Goal: Book appointment/travel/reservation

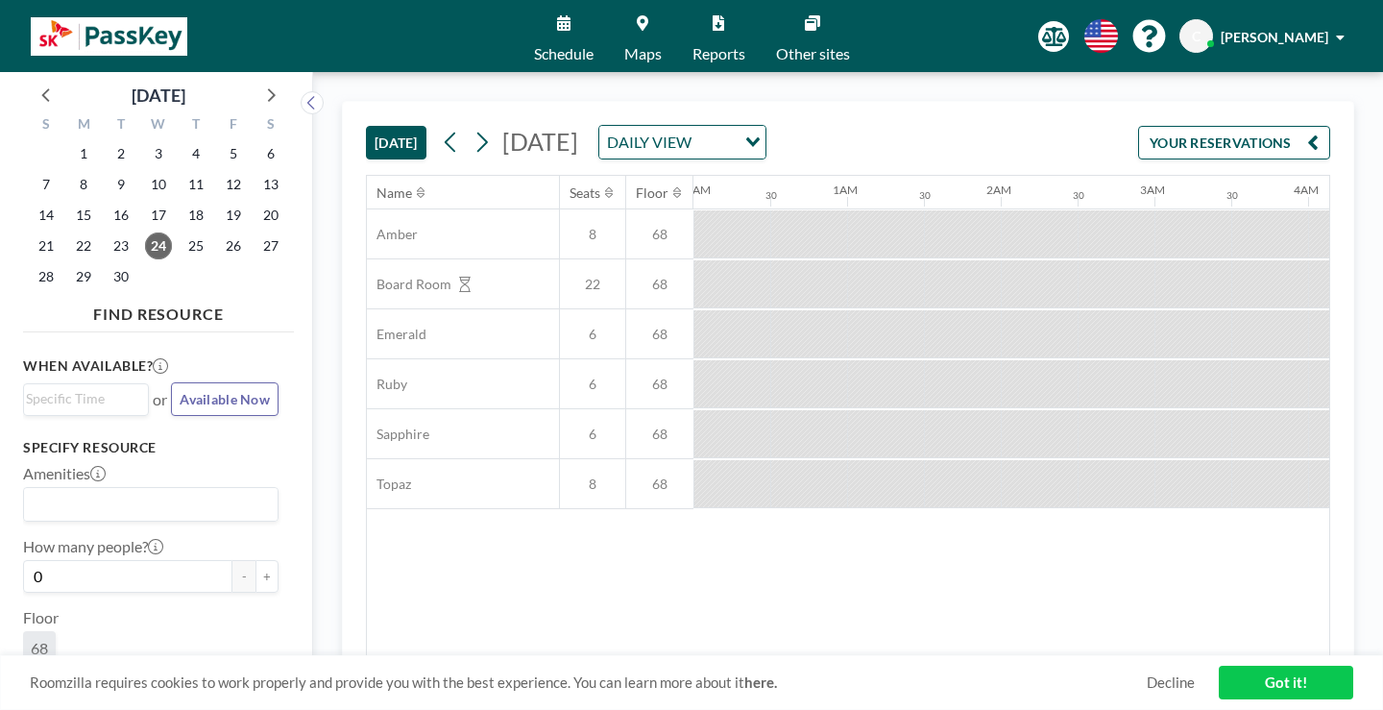
scroll to position [0, 1685]
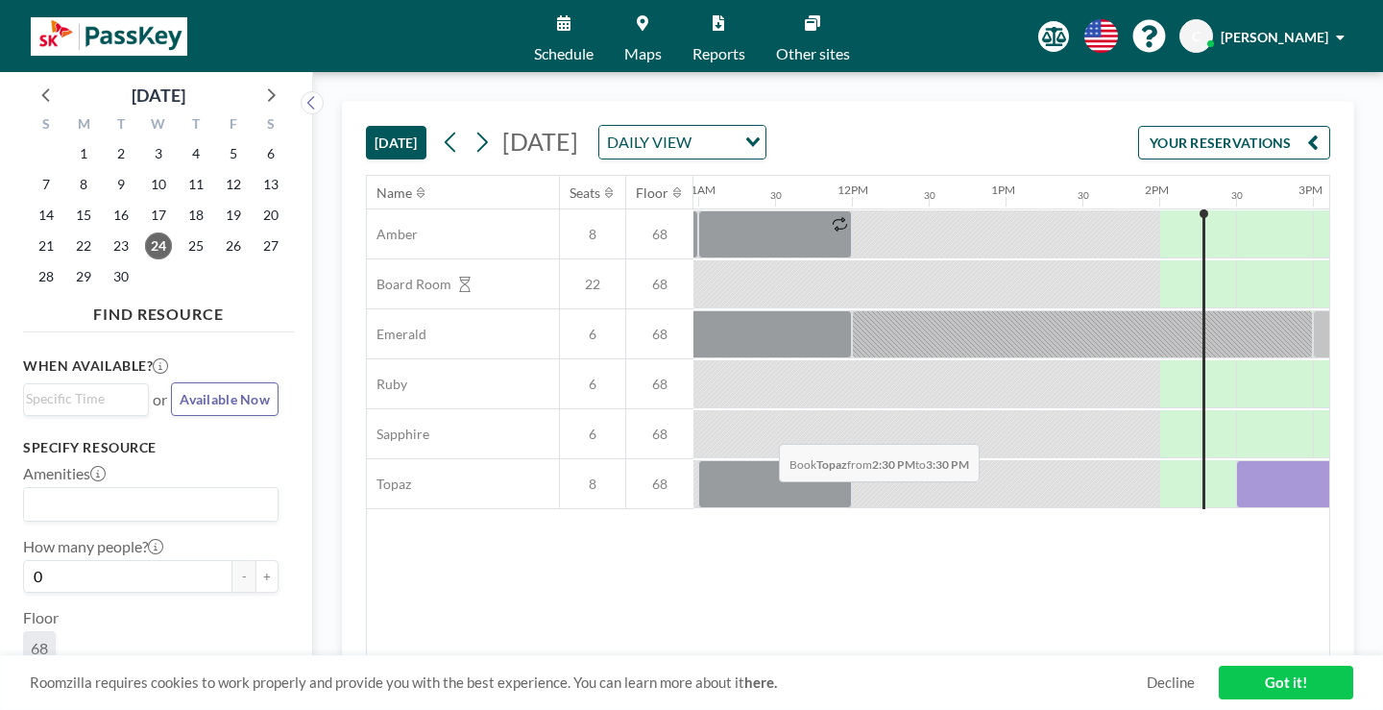
drag, startPoint x: 711, startPoint y: 399, endPoint x: 772, endPoint y: 398, distance: 61.5
click at [1236, 460] on div at bounding box center [1313, 484] width 154 height 48
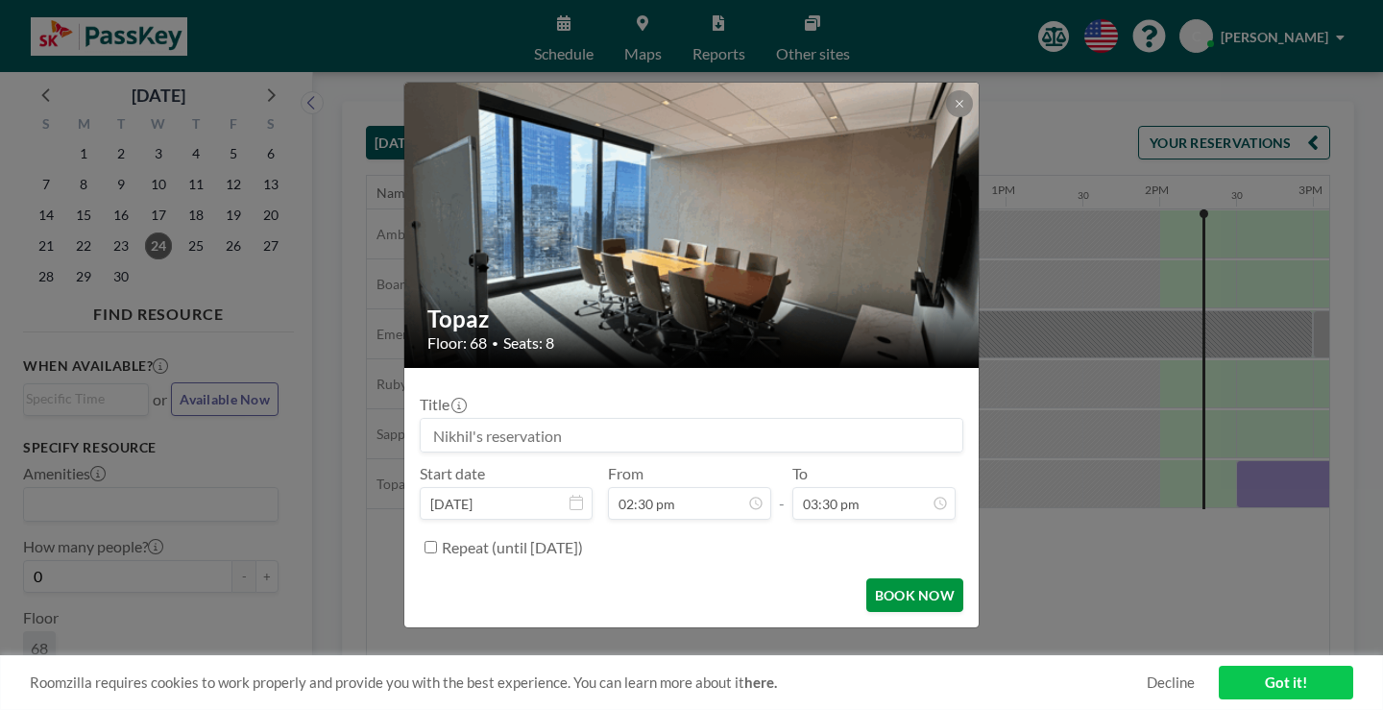
scroll to position [951, 0]
click at [866, 578] on button "BOOK NOW" at bounding box center [914, 595] width 97 height 34
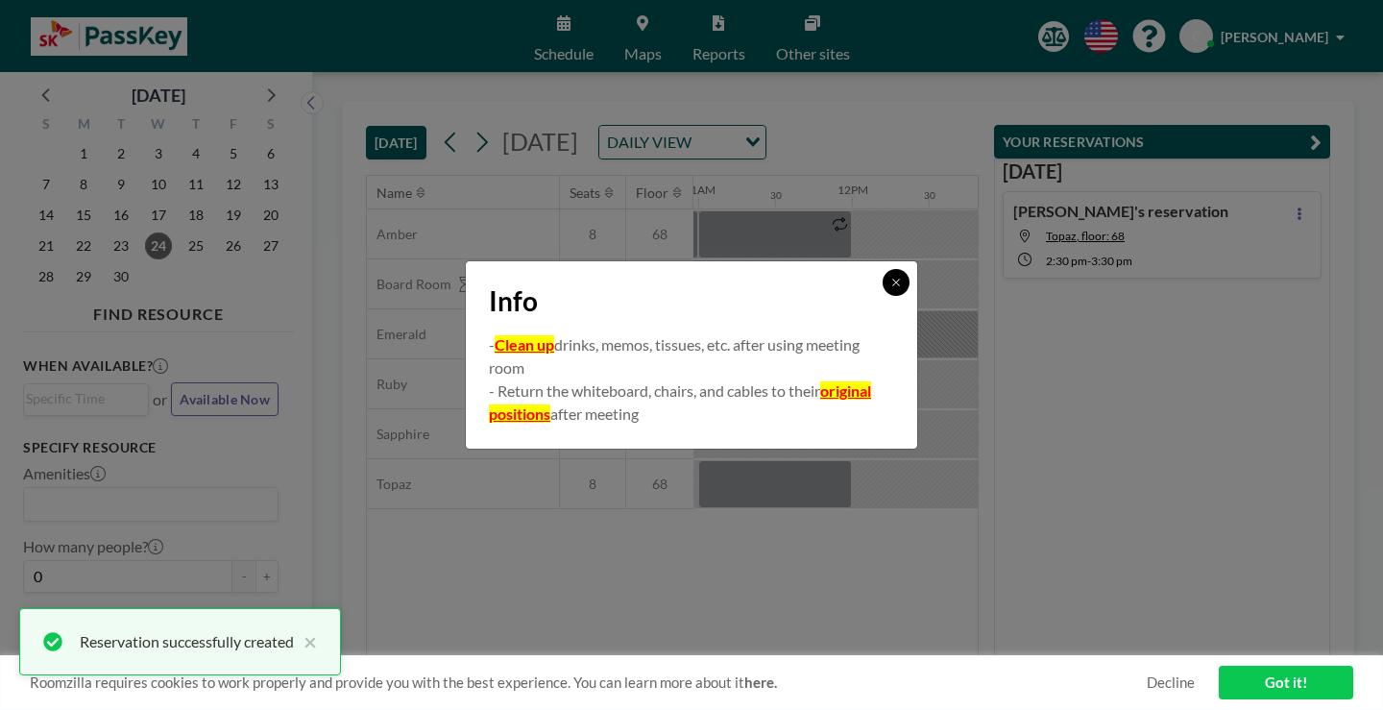
click at [882, 291] on button at bounding box center [895, 282] width 27 height 27
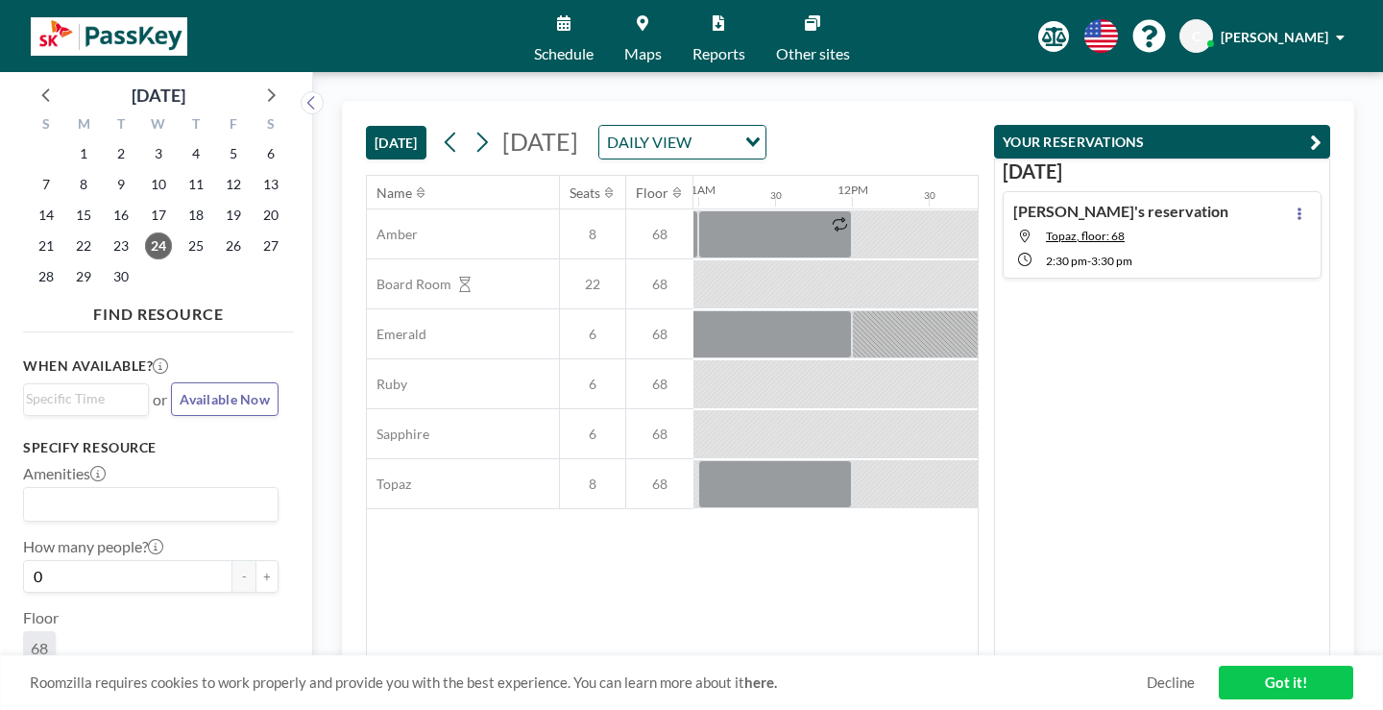
scroll to position [13, 0]
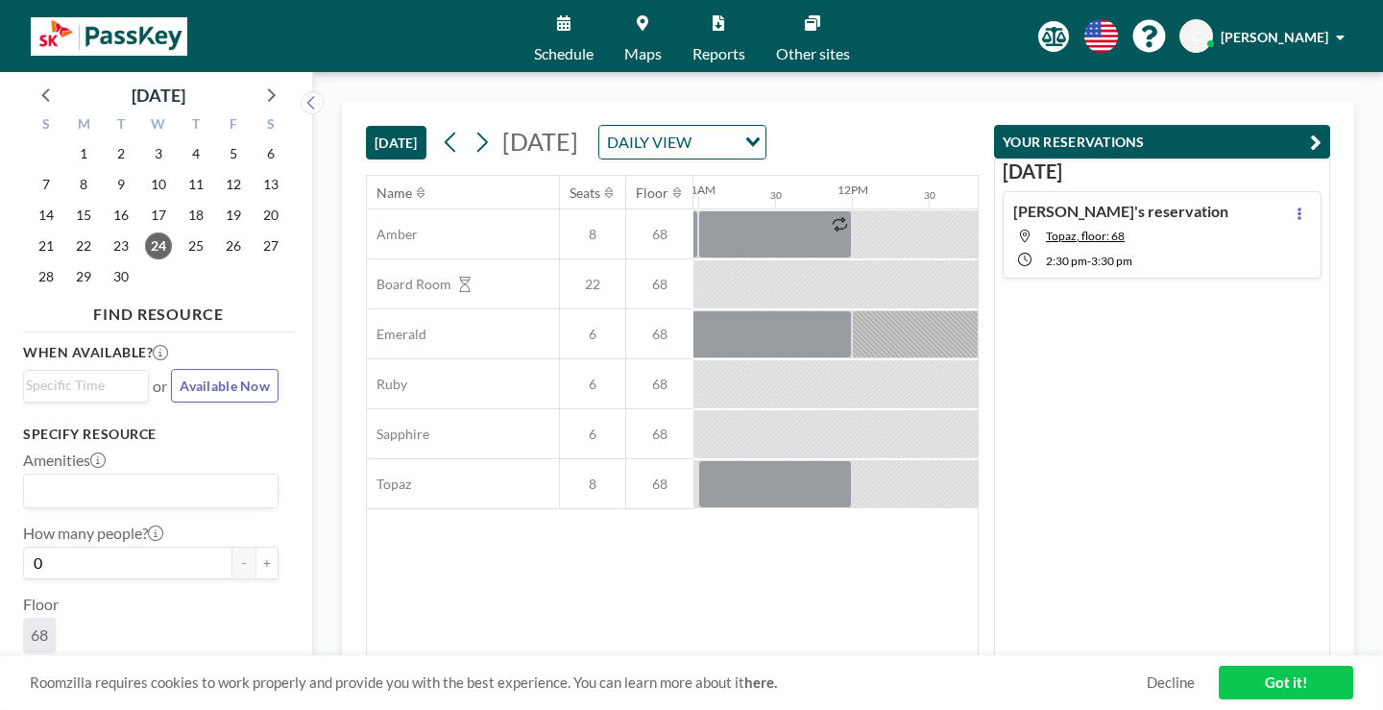
click at [570, 578] on div "Name Seats Floor 12AM 30 1AM 30 2AM 30 3AM 30 4AM 30 5AM 30 6AM 30 7AM 30 8AM 3…" at bounding box center [672, 416] width 611 height 480
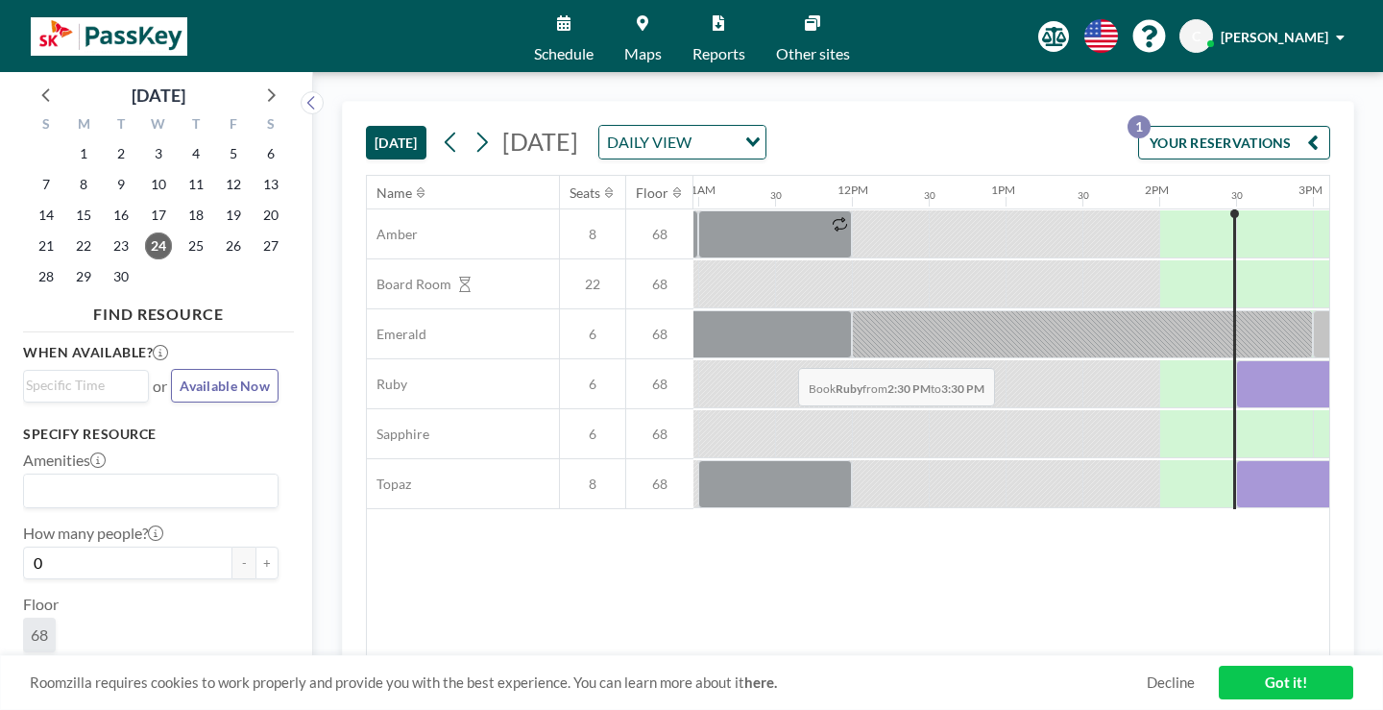
drag, startPoint x: 703, startPoint y: 319, endPoint x: 792, endPoint y: 323, distance: 89.4
click at [1236, 360] on div at bounding box center [1313, 384] width 154 height 48
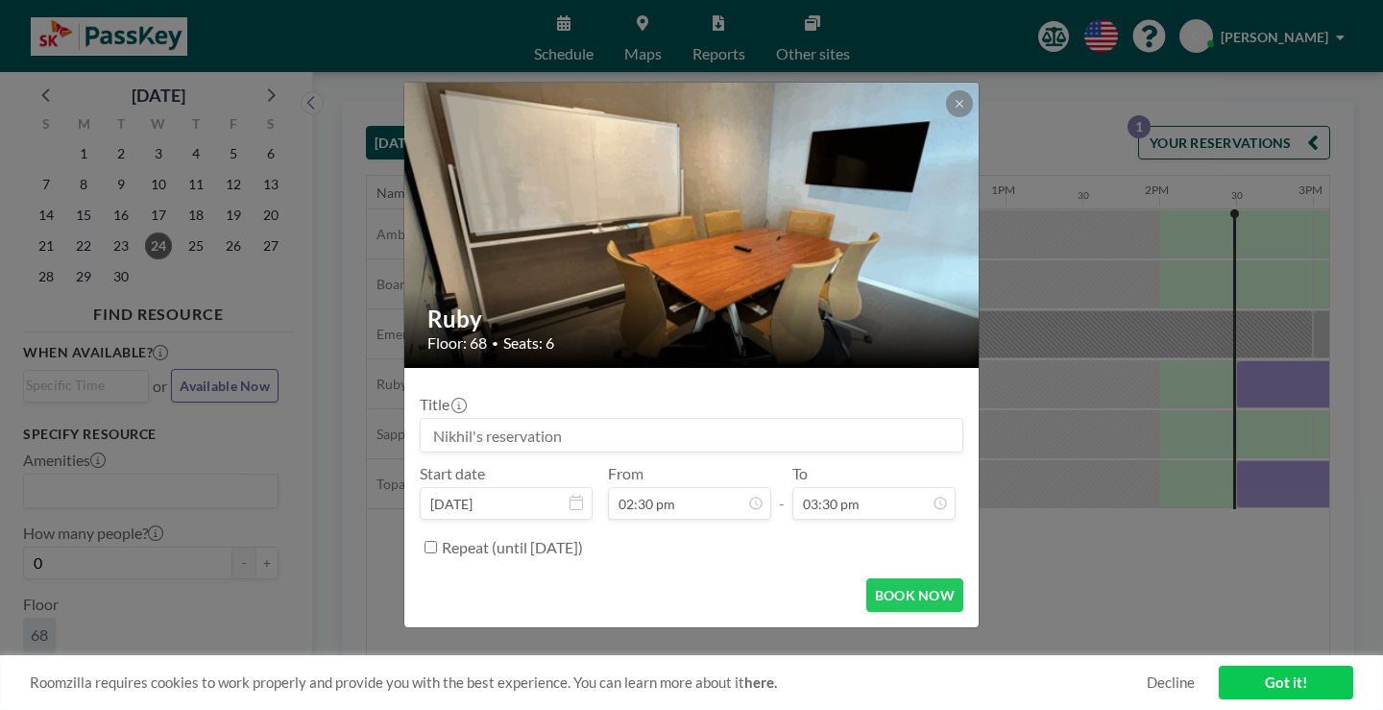
scroll to position [951, 0]
click at [866, 578] on button "BOOK NOW" at bounding box center [914, 595] width 97 height 34
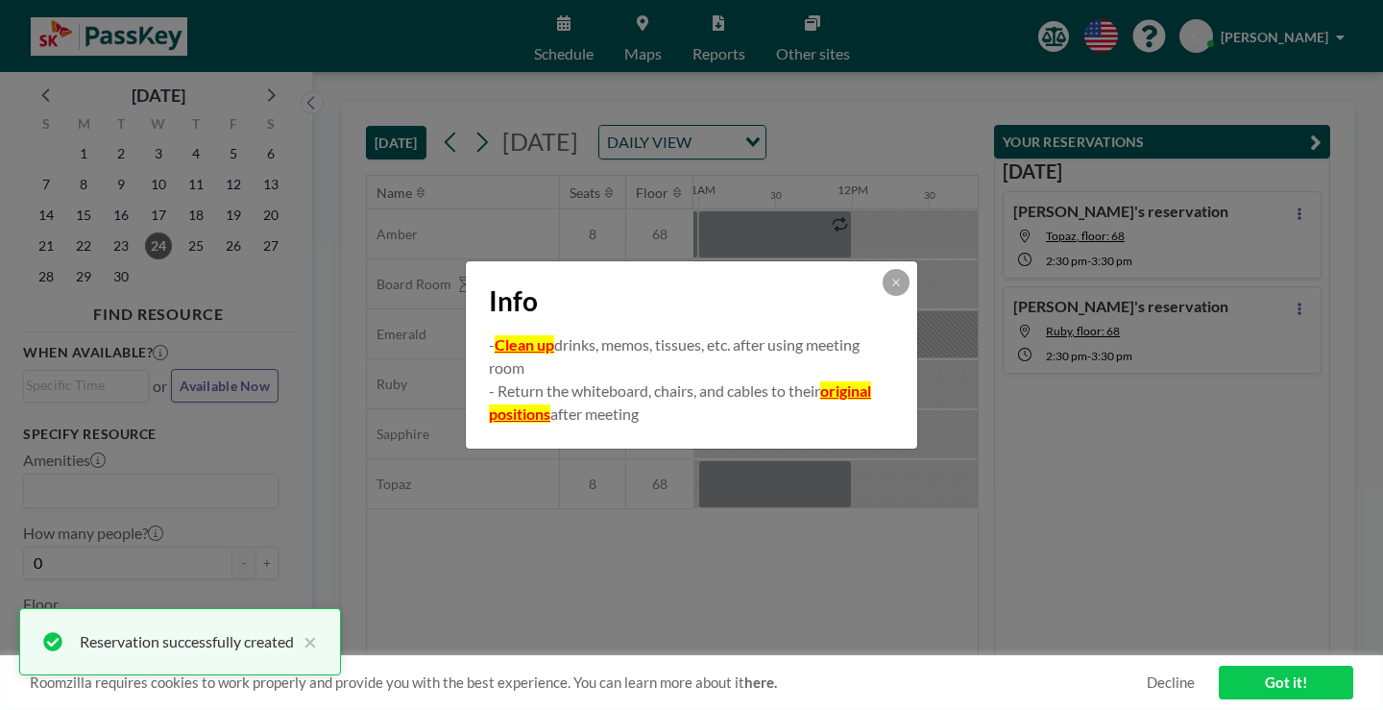
click at [882, 291] on button at bounding box center [895, 282] width 27 height 27
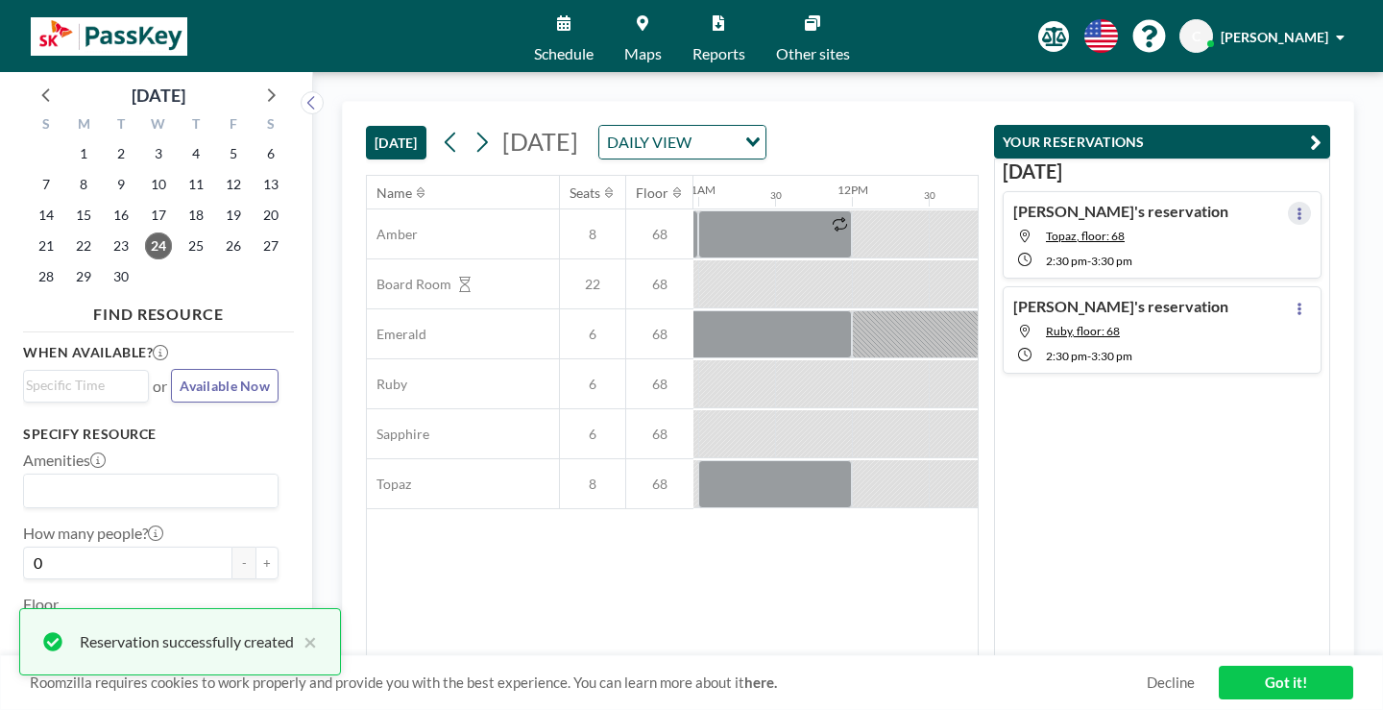
click at [1311, 202] on button at bounding box center [1299, 213] width 23 height 23
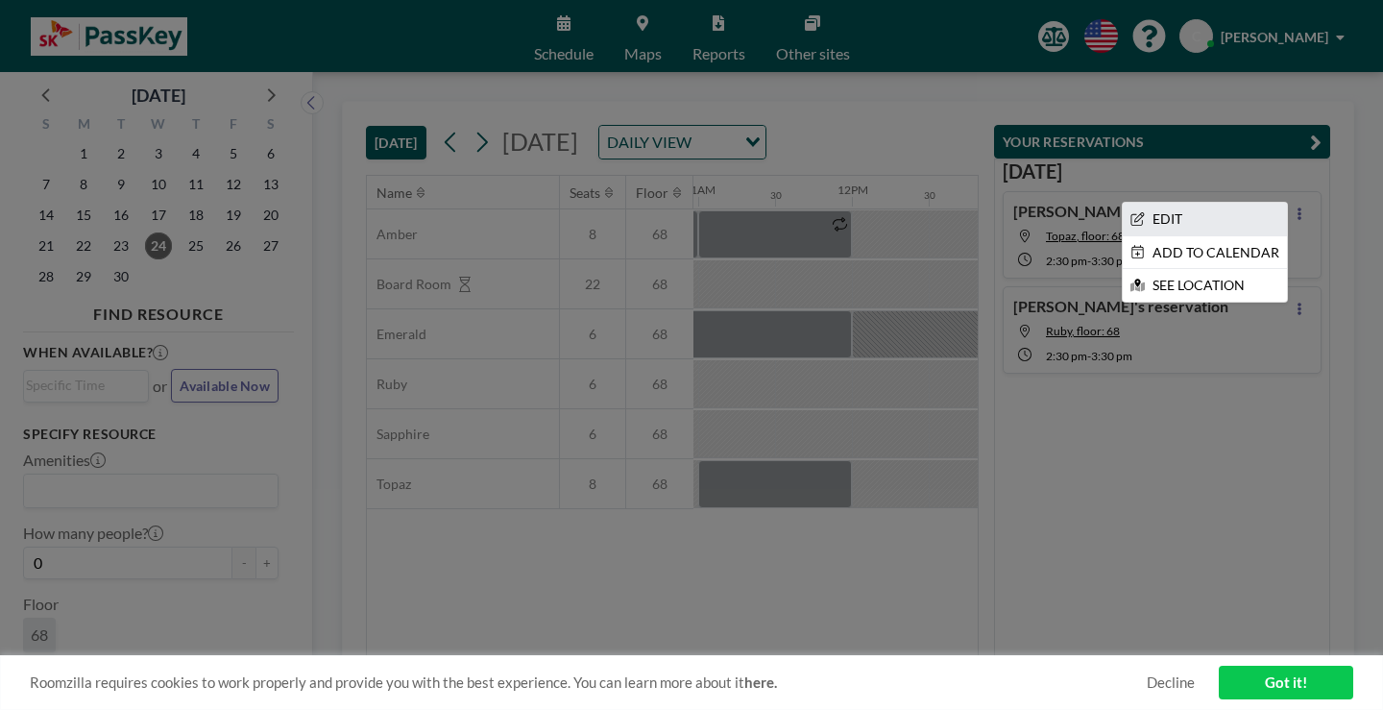
click at [1196, 203] on li "EDIT" at bounding box center [1205, 219] width 164 height 33
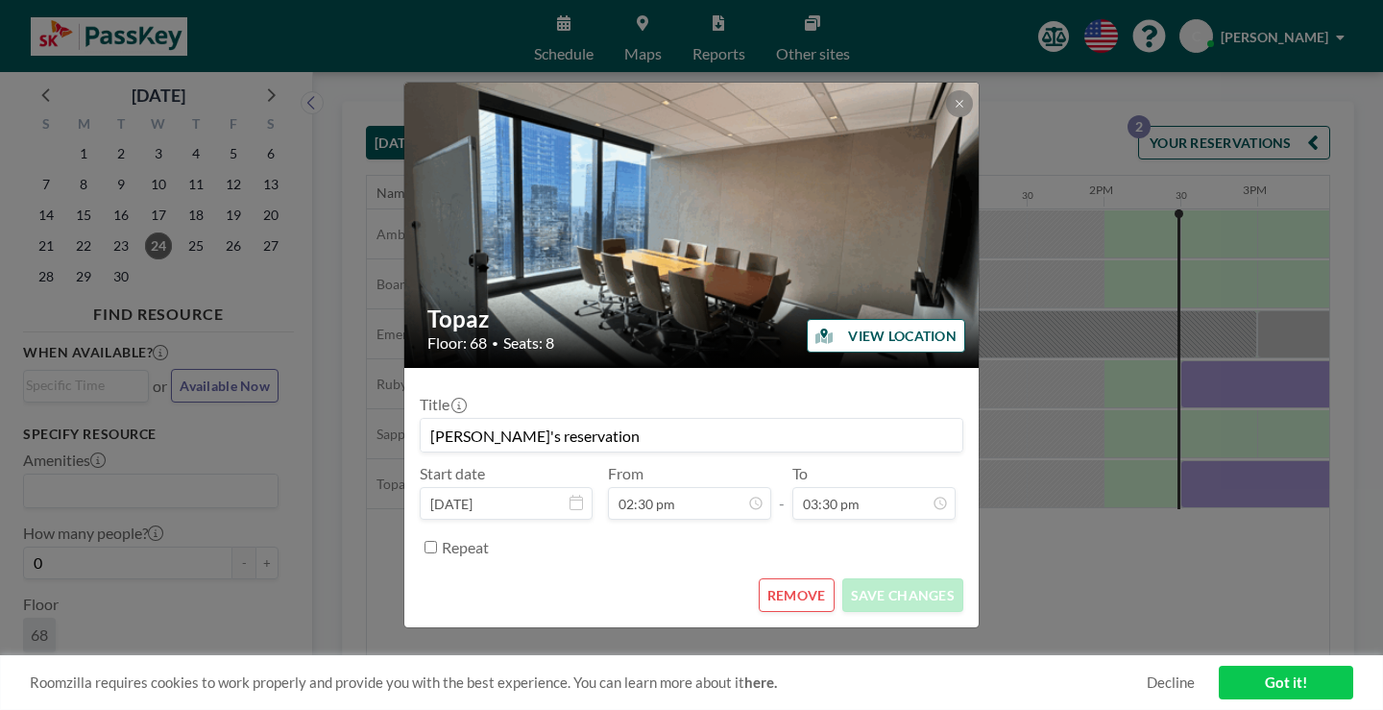
scroll to position [0, 1748]
click at [774, 578] on button "REMOVE" at bounding box center [797, 595] width 76 height 34
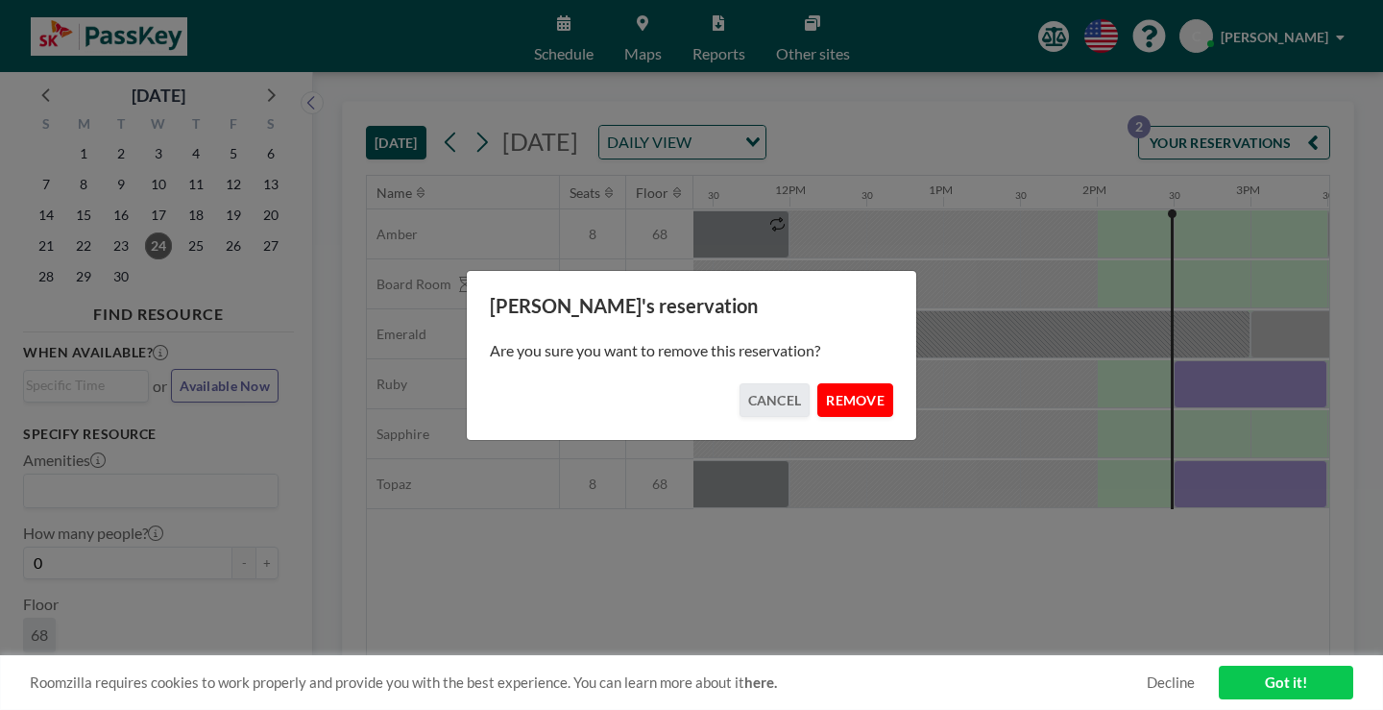
click at [836, 383] on button "REMOVE" at bounding box center [855, 400] width 76 height 34
